Goal: Information Seeking & Learning: Learn about a topic

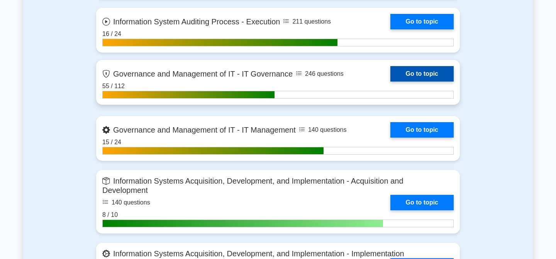
scroll to position [592, 0]
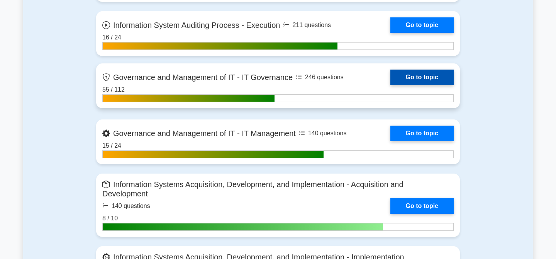
click at [419, 78] on link "Go to topic" at bounding box center [422, 77] width 63 height 15
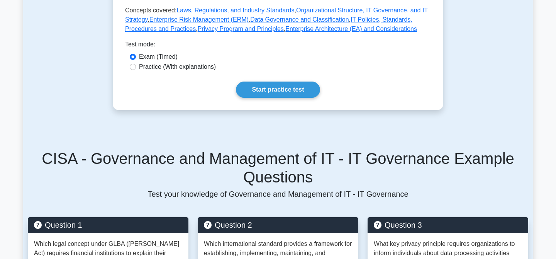
scroll to position [412, 0]
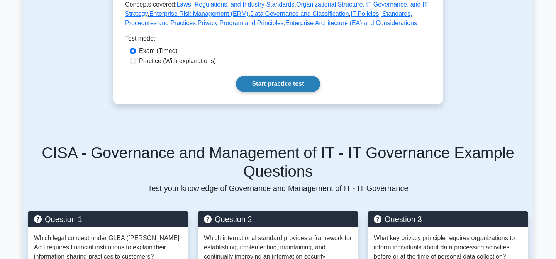
click at [280, 84] on link "Start practice test" at bounding box center [278, 84] width 84 height 16
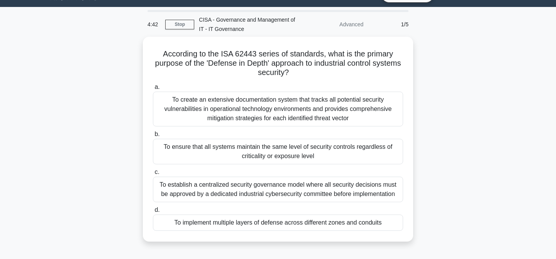
scroll to position [24, 0]
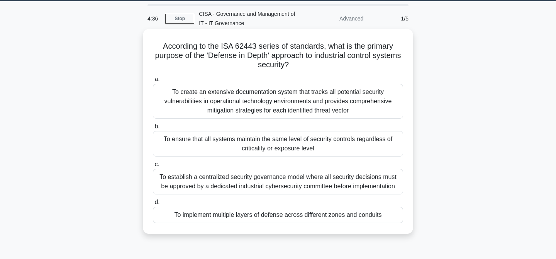
click at [335, 217] on div "To implement multiple layers of defense across different zones and conduits" at bounding box center [278, 215] width 250 height 16
click at [153, 205] on input "d. To implement multiple layers of defense across different zones and conduits" at bounding box center [153, 202] width 0 height 5
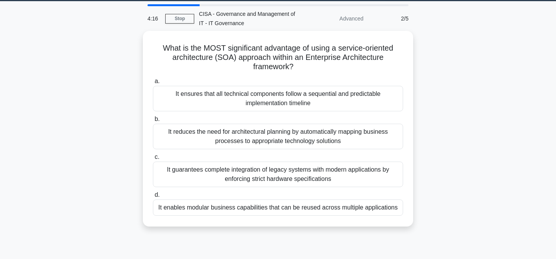
scroll to position [27, 0]
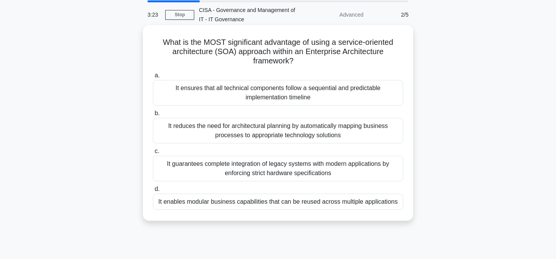
click at [315, 202] on div "It enables modular business capabilities that can be reused across multiple app…" at bounding box center [278, 202] width 250 height 16
click at [153, 192] on input "d. It enables modular business capabilities that can be reused across multiple …" at bounding box center [153, 189] width 0 height 5
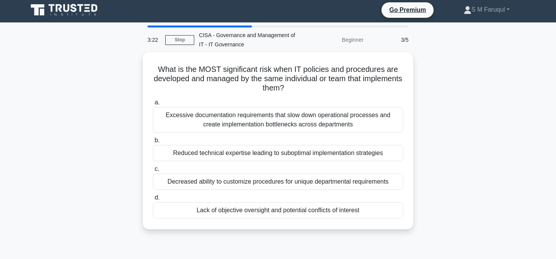
scroll to position [0, 0]
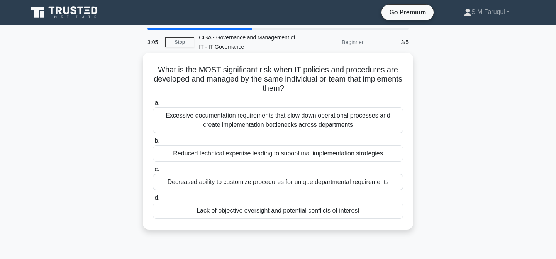
click at [291, 209] on div "Lack of objective oversight and potential conflicts of interest" at bounding box center [278, 210] width 250 height 16
click at [153, 201] on input "d. Lack of objective oversight and potential conflicts of interest" at bounding box center [153, 198] width 0 height 5
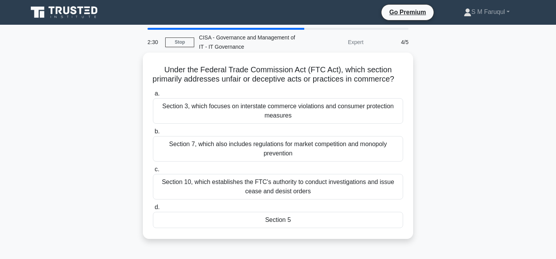
click at [286, 223] on div "Section 5" at bounding box center [278, 220] width 250 height 16
click at [153, 210] on input "d. Section 5" at bounding box center [153, 207] width 0 height 5
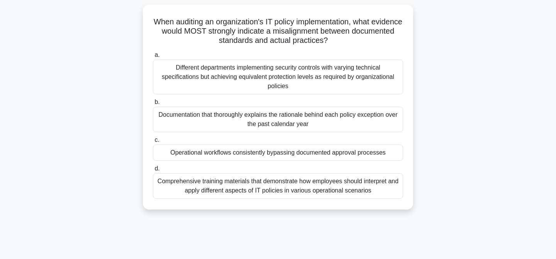
scroll to position [45, 0]
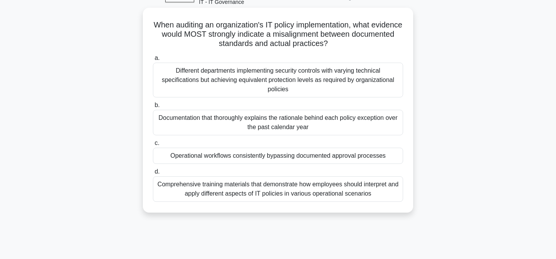
click at [327, 155] on div "Operational workflows consistently bypassing documented approval processes" at bounding box center [278, 156] width 250 height 16
click at [153, 146] on input "c. Operational workflows consistently bypassing documented approval processes" at bounding box center [153, 143] width 0 height 5
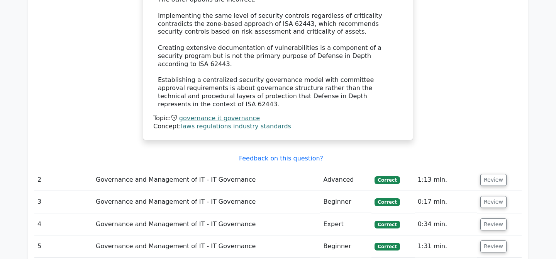
scroll to position [934, 0]
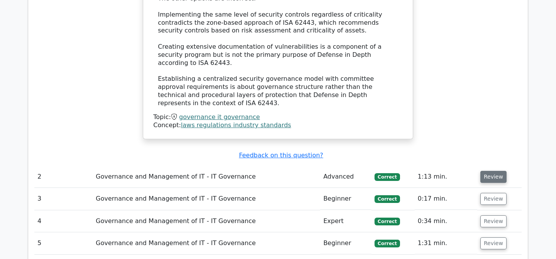
click at [495, 171] on button "Review" at bounding box center [494, 177] width 26 height 12
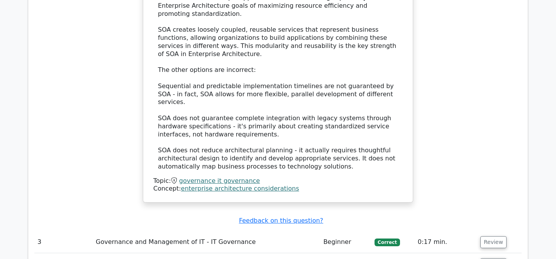
scroll to position [1354, 0]
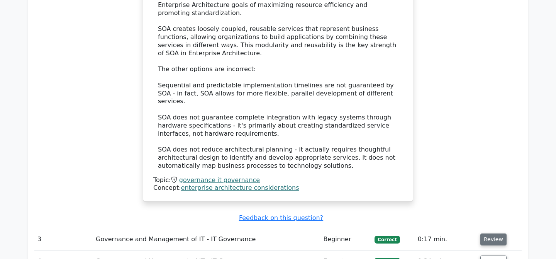
click at [490, 233] on button "Review" at bounding box center [494, 239] width 26 height 12
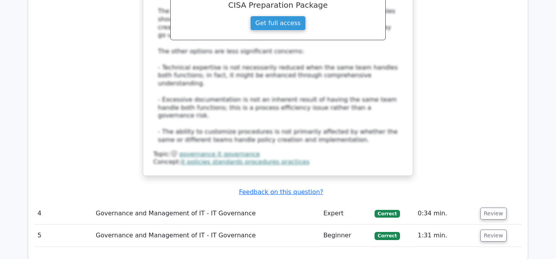
scroll to position [1833, 0]
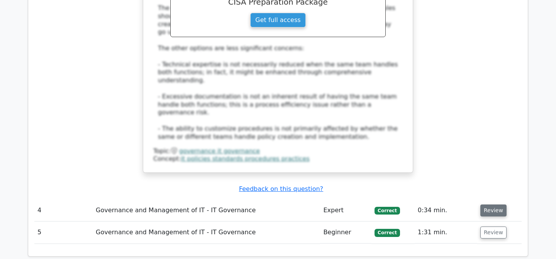
click at [490, 204] on button "Review" at bounding box center [494, 210] width 26 height 12
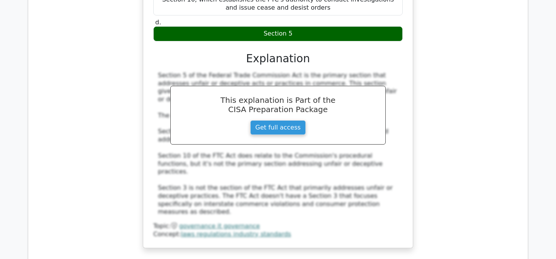
scroll to position [2191, 0]
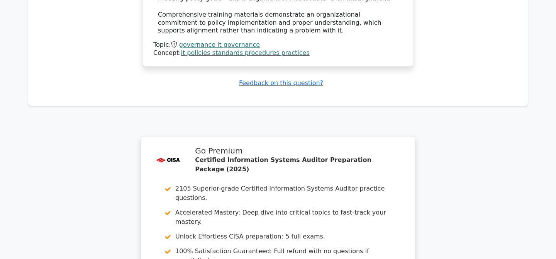
scroll to position [2888, 0]
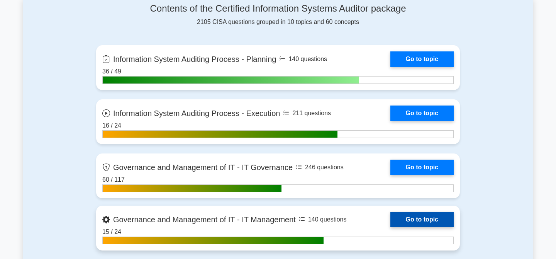
scroll to position [501, 0]
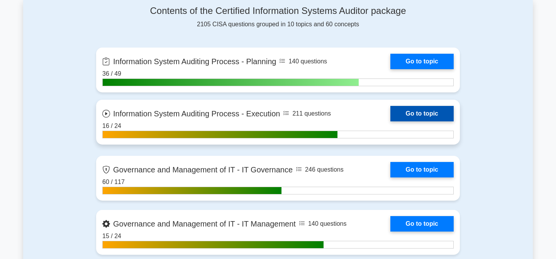
click at [424, 111] on link "Go to topic" at bounding box center [422, 113] width 63 height 15
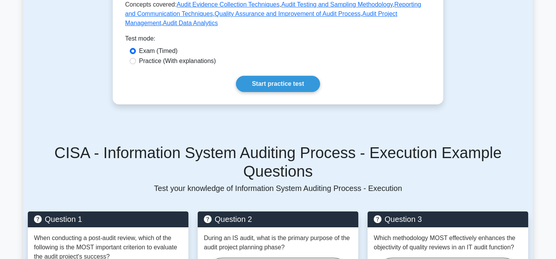
scroll to position [413, 0]
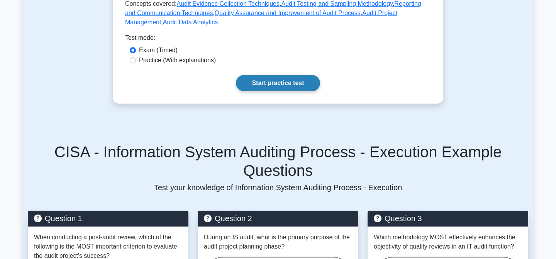
click at [276, 85] on link "Start practice test" at bounding box center [278, 83] width 84 height 16
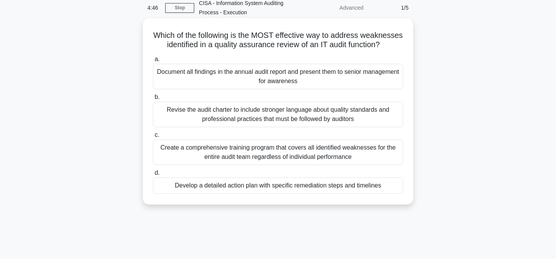
scroll to position [35, 0]
click at [332, 185] on div "Develop a detailed action plan with specific remediation steps and timelines" at bounding box center [278, 185] width 250 height 16
click at [153, 175] on input "d. Develop a detailed action plan with specific remediation steps and timelines" at bounding box center [153, 172] width 0 height 5
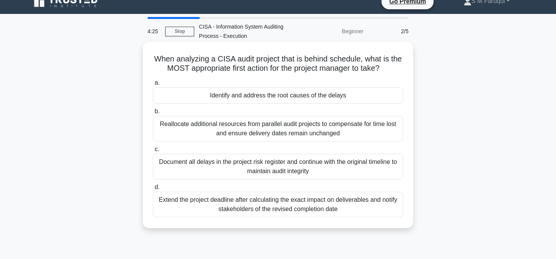
scroll to position [12, 0]
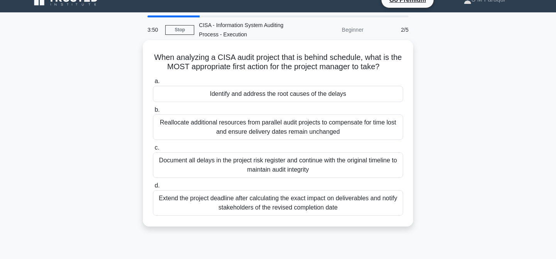
click at [336, 97] on div "Identify and address the root causes of the delays" at bounding box center [278, 94] width 250 height 16
click at [153, 84] on input "a. Identify and address the root causes of the delays" at bounding box center [153, 81] width 0 height 5
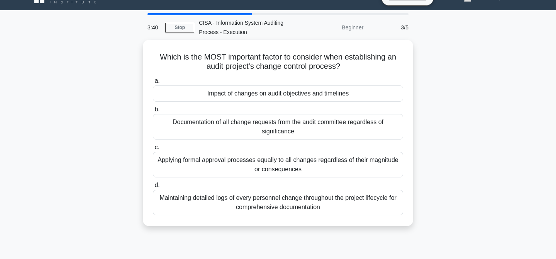
scroll to position [15, 0]
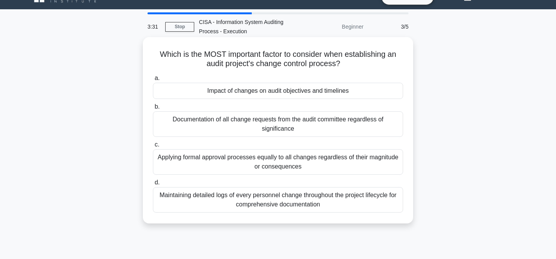
click at [331, 93] on div "Impact of changes on audit objectives and timelines" at bounding box center [278, 91] width 250 height 16
click at [153, 81] on input "a. Impact of changes on audit objectives and timelines" at bounding box center [153, 78] width 0 height 5
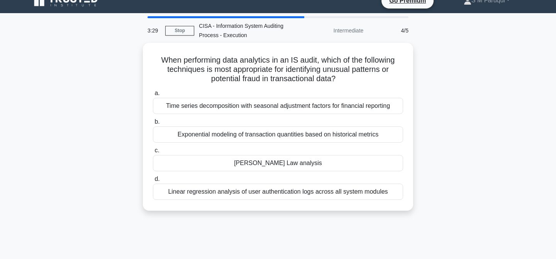
scroll to position [16, 0]
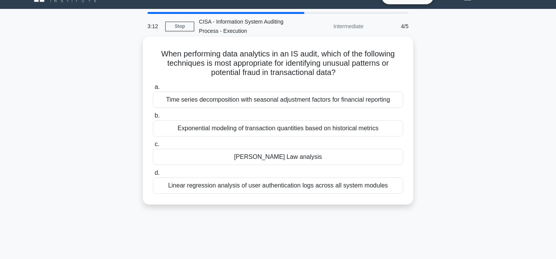
click at [307, 159] on div "[PERSON_NAME] Law analysis" at bounding box center [278, 157] width 250 height 16
click at [153, 147] on input "c. Benford's Law analysis" at bounding box center [153, 144] width 0 height 5
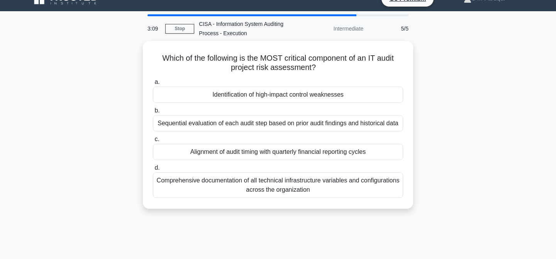
scroll to position [21, 0]
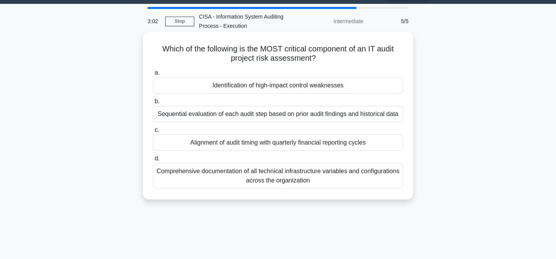
click at [343, 87] on div "Identification of high-impact control weaknesses" at bounding box center [278, 85] width 250 height 16
click at [153, 75] on input "a. Identification of high-impact control weaknesses" at bounding box center [153, 72] width 0 height 5
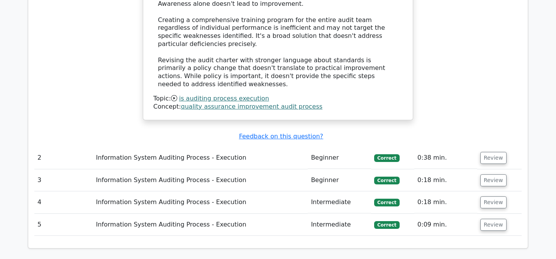
scroll to position [898, 0]
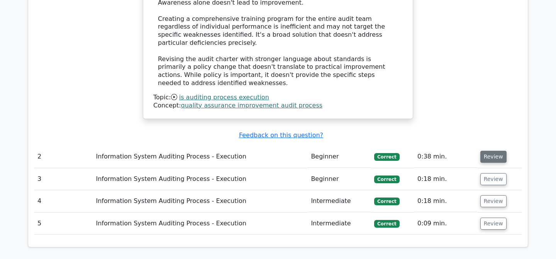
click at [497, 151] on button "Review" at bounding box center [494, 157] width 26 height 12
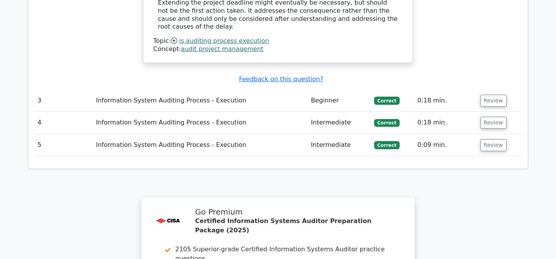
scroll to position [1423, 0]
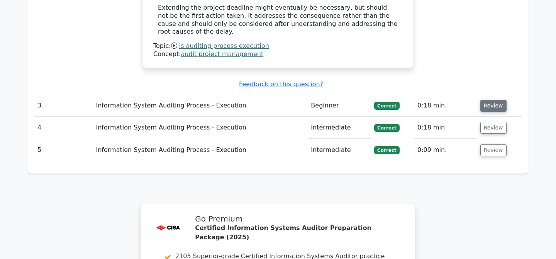
click at [488, 100] on button "Review" at bounding box center [494, 106] width 26 height 12
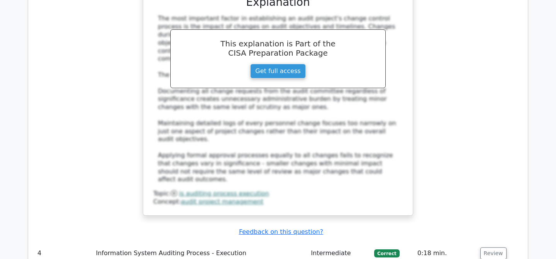
scroll to position [1732, 0]
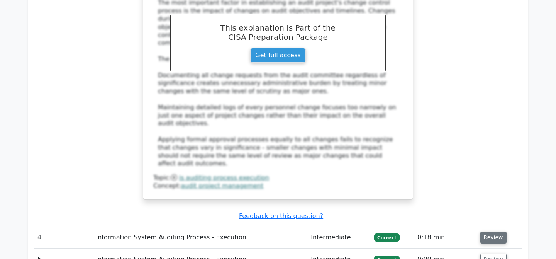
click at [485, 231] on button "Review" at bounding box center [494, 237] width 26 height 12
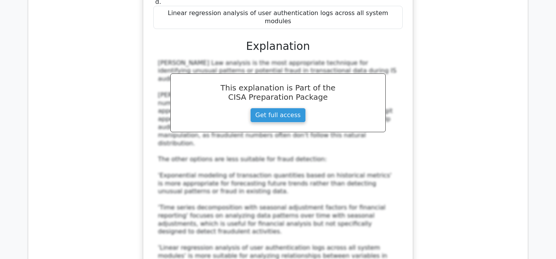
scroll to position [2115, 0]
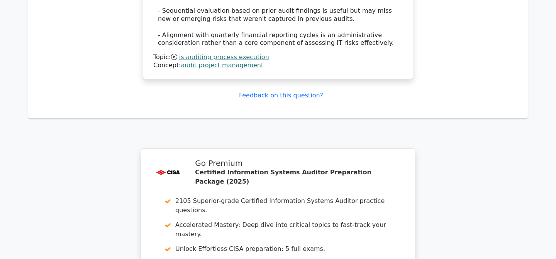
scroll to position [2787, 0]
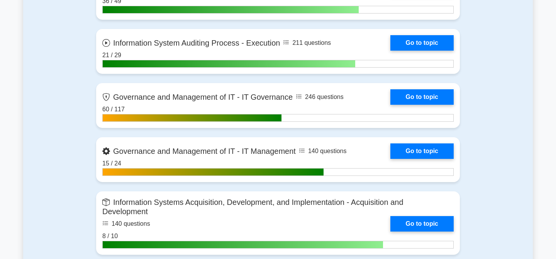
scroll to position [575, 0]
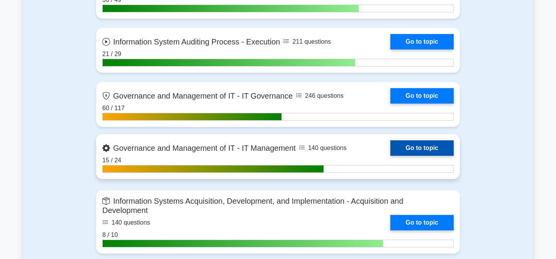
click at [412, 146] on link "Go to topic" at bounding box center [422, 147] width 63 height 15
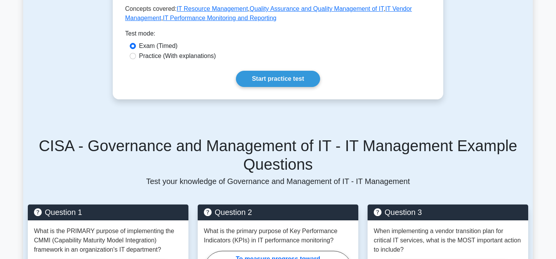
scroll to position [416, 0]
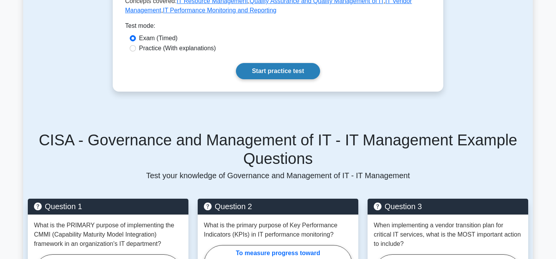
click at [279, 71] on link "Start practice test" at bounding box center [278, 71] width 84 height 16
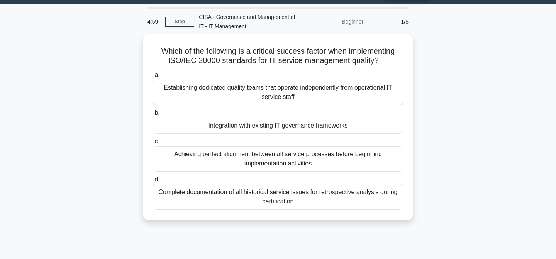
scroll to position [21, 0]
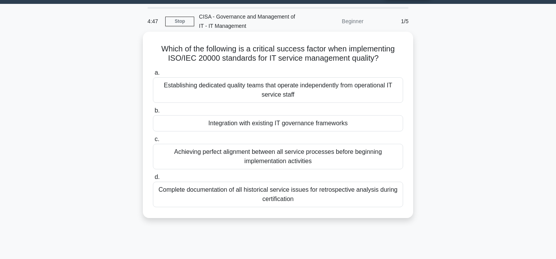
click at [331, 124] on div "Integration with existing IT governance frameworks" at bounding box center [278, 123] width 250 height 16
click at [153, 113] on input "b. Integration with existing IT governance frameworks" at bounding box center [153, 110] width 0 height 5
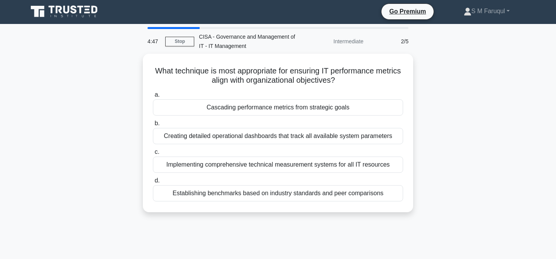
scroll to position [0, 0]
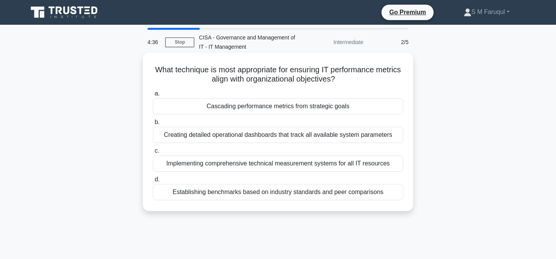
click at [308, 106] on div "Cascading performance metrics from strategic goals" at bounding box center [278, 106] width 250 height 16
click at [153, 96] on input "a. Cascading performance metrics from strategic goals" at bounding box center [153, 93] width 0 height 5
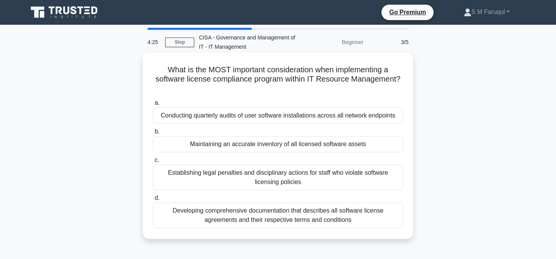
click at [340, 146] on div "Maintaining an accurate inventory of all licensed software assets" at bounding box center [278, 144] width 250 height 16
click at [153, 134] on input "b. Maintaining an accurate inventory of all licensed software assets" at bounding box center [153, 131] width 0 height 5
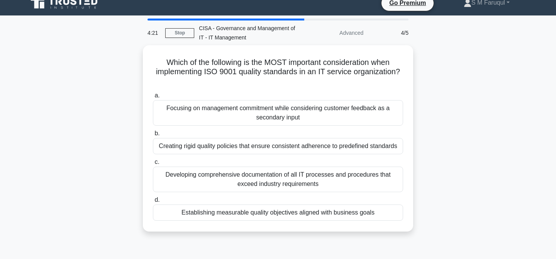
scroll to position [15, 0]
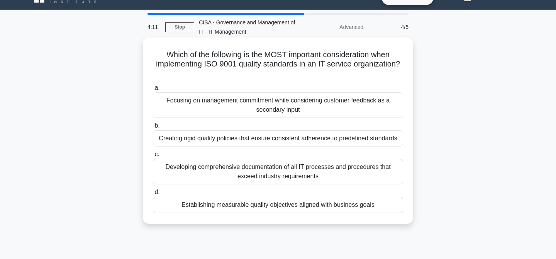
click at [332, 204] on div "Establishing measurable quality objectives aligned with business goals" at bounding box center [278, 205] width 250 height 16
click at [153, 195] on input "d. Establishing measurable quality objectives aligned with business goals" at bounding box center [153, 192] width 0 height 5
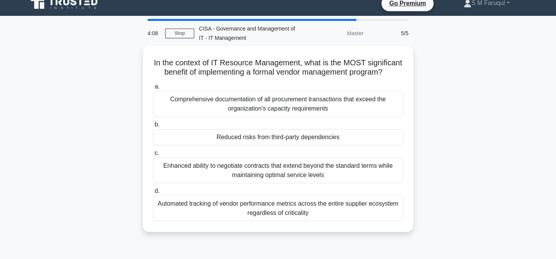
scroll to position [12, 0]
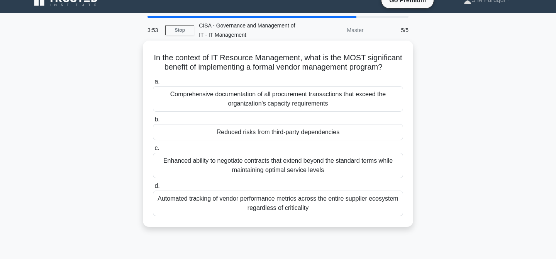
click at [272, 132] on div "Reduced risks from third-party dependencies" at bounding box center [278, 132] width 250 height 16
click at [153, 122] on input "b. Reduced risks from third-party dependencies" at bounding box center [153, 119] width 0 height 5
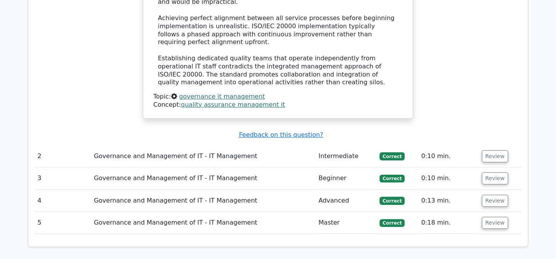
scroll to position [931, 0]
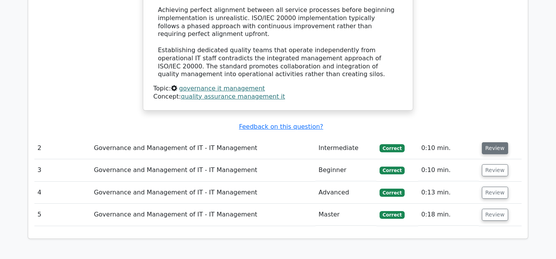
click at [500, 142] on button "Review" at bounding box center [495, 148] width 26 height 12
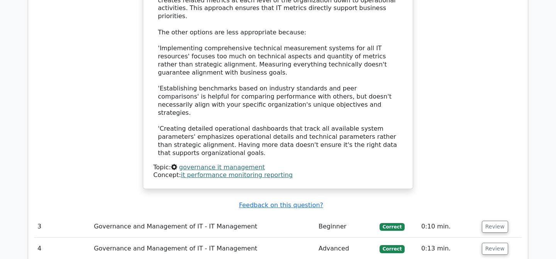
scroll to position [1324, 0]
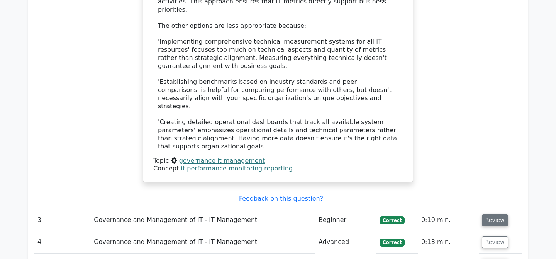
click at [498, 214] on button "Review" at bounding box center [495, 220] width 26 height 12
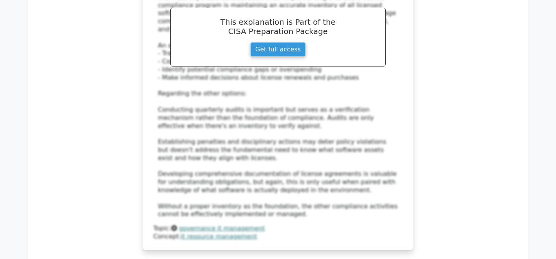
scroll to position [1775, 0]
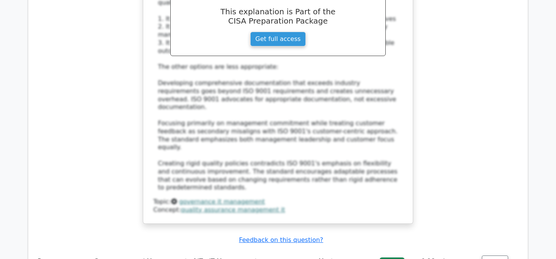
scroll to position [2281, 0]
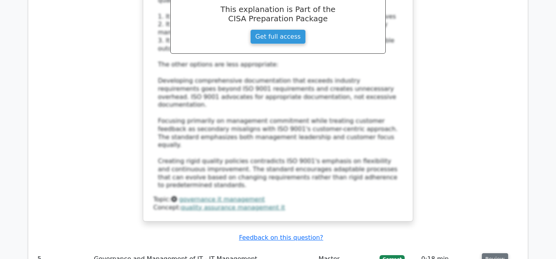
click at [495, 253] on button "Review" at bounding box center [495, 259] width 26 height 12
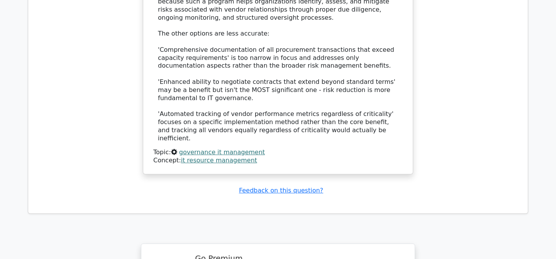
scroll to position [2773, 0]
